Goal: Task Accomplishment & Management: Use online tool/utility

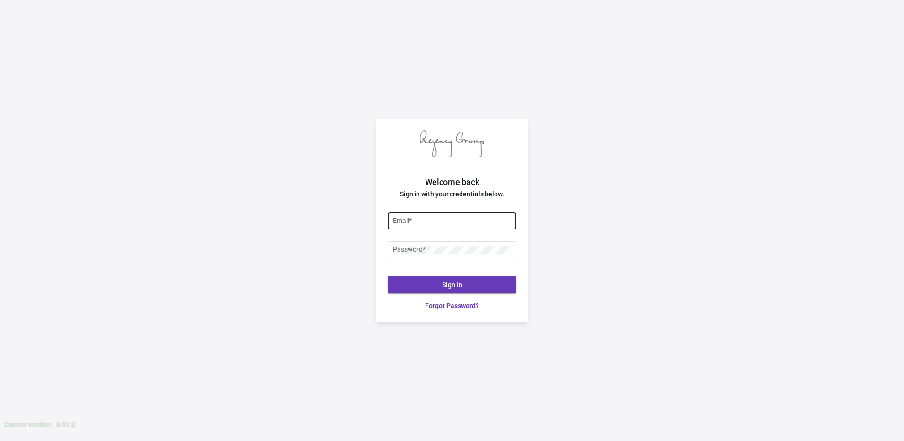
click at [445, 222] on input "Email *" at bounding box center [452, 221] width 119 height 8
type input "[PERSON_NAME][EMAIL_ADDRESS][DOMAIN_NAME]"
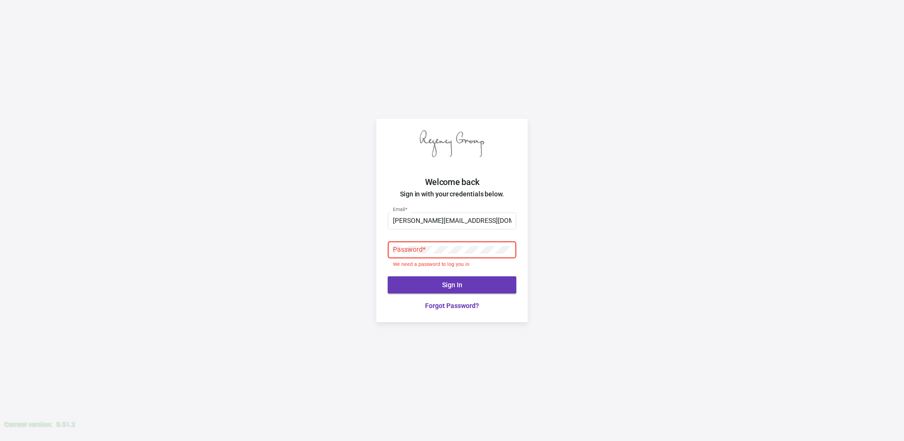
click at [360, 28] on div "Welcome back Sign in with your credentials below. [PERSON_NAME][EMAIL_ADDRESS][…" at bounding box center [452, 220] width 904 height 441
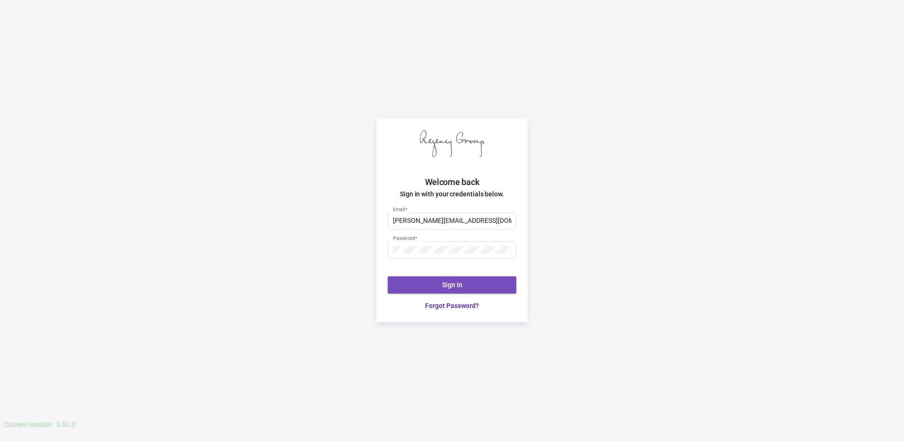
drag, startPoint x: 439, startPoint y: 290, endPoint x: 447, endPoint y: 282, distance: 11.4
click at [439, 289] on button "Sign In" at bounding box center [452, 284] width 129 height 17
drag, startPoint x: 447, startPoint y: 282, endPoint x: 448, endPoint y: 287, distance: 4.8
click at [448, 287] on span "Sign In" at bounding box center [452, 285] width 20 height 8
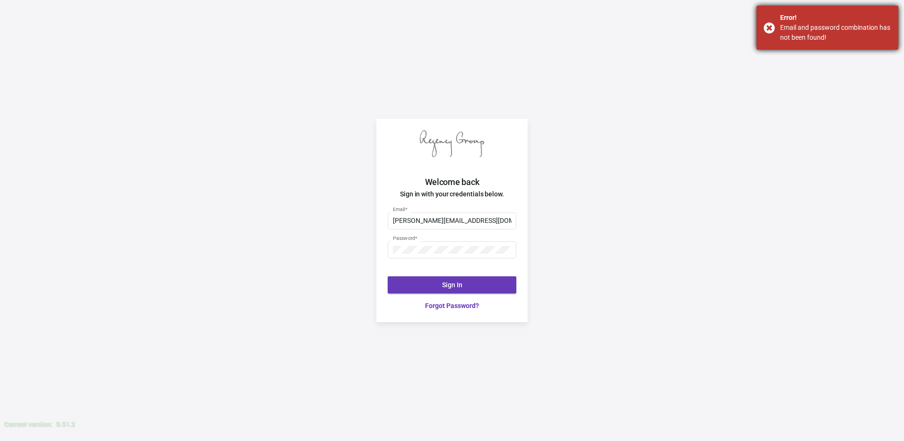
click at [830, 35] on div "Email and password combination has not been found!" at bounding box center [835, 33] width 111 height 20
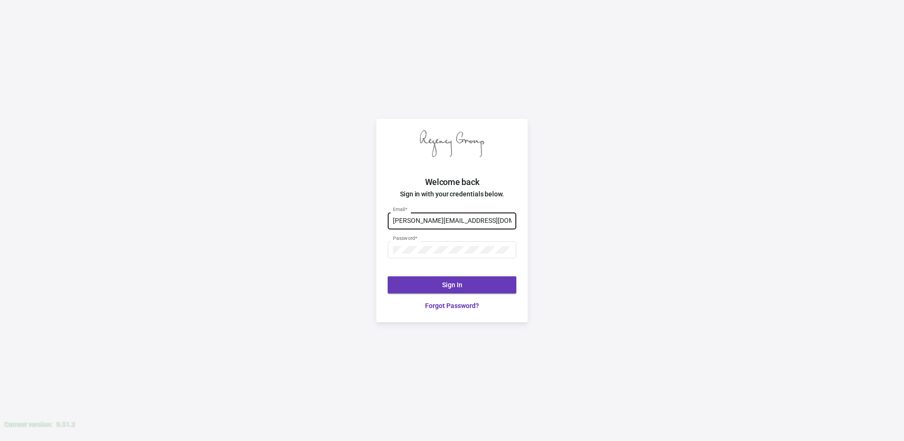
click at [425, 221] on input "[PERSON_NAME][EMAIL_ADDRESS][DOMAIN_NAME]" at bounding box center [452, 221] width 119 height 8
click at [498, 245] on div "Password *" at bounding box center [452, 249] width 119 height 18
click at [393, 246] on div at bounding box center [393, 246] width 0 height 0
click at [492, 120] on div at bounding box center [451, 144] width 151 height 50
click at [460, 278] on button "Sign In" at bounding box center [452, 284] width 129 height 17
